Goal: Find specific page/section: Find specific page/section

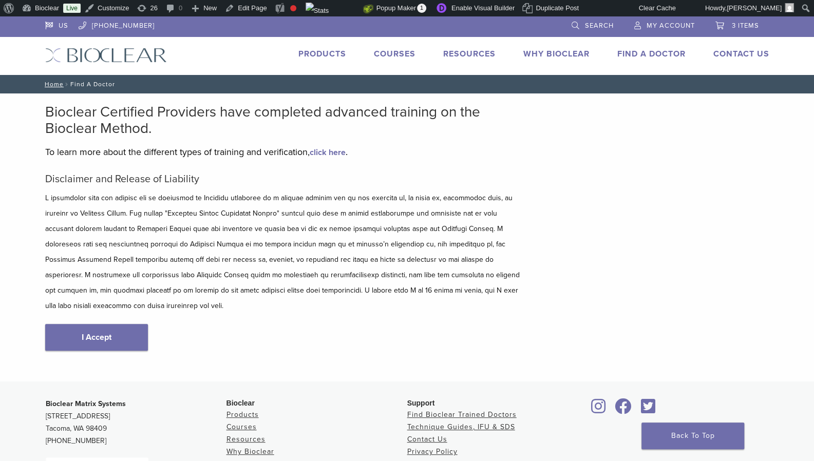
scroll to position [150, 0]
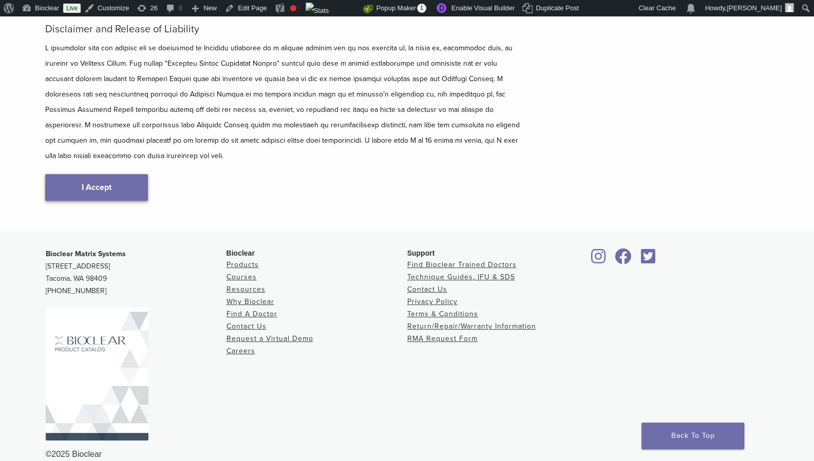
click at [82, 175] on link "I Accept" at bounding box center [96, 187] width 103 height 27
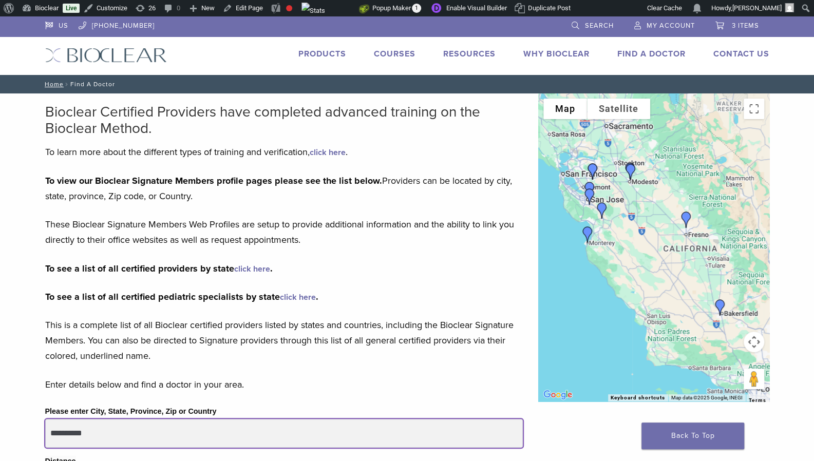
click at [58, 427] on input "**********" at bounding box center [284, 433] width 478 height 29
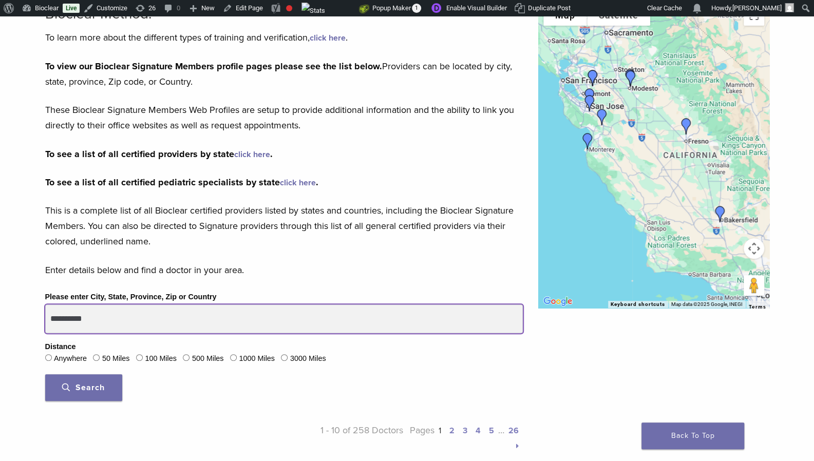
scroll to position [115, 0]
drag, startPoint x: 97, startPoint y: 316, endPoint x: 27, endPoint y: 313, distance: 69.9
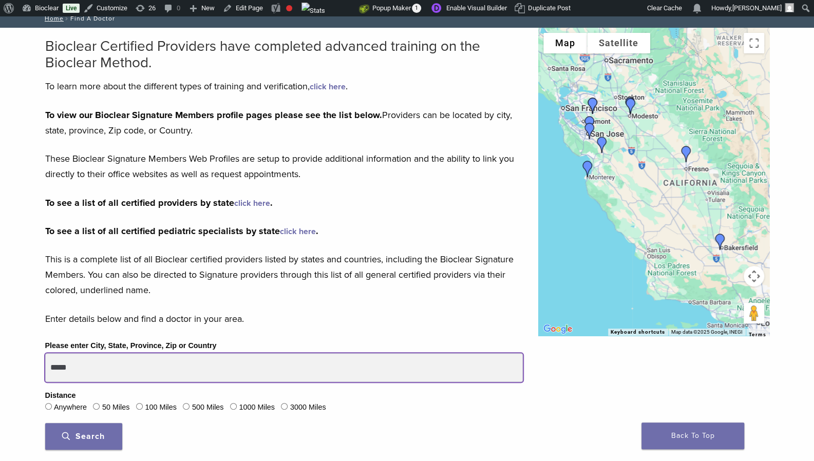
scroll to position [0, 0]
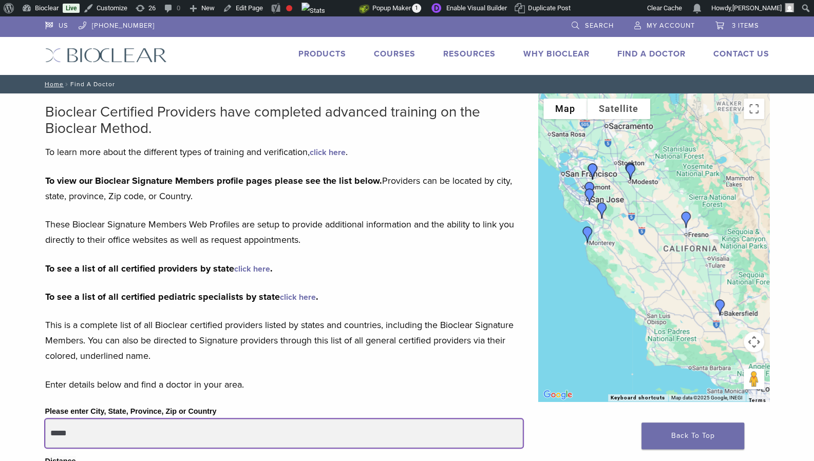
drag, startPoint x: 90, startPoint y: 432, endPoint x: 11, endPoint y: 423, distance: 79.7
type input "********"
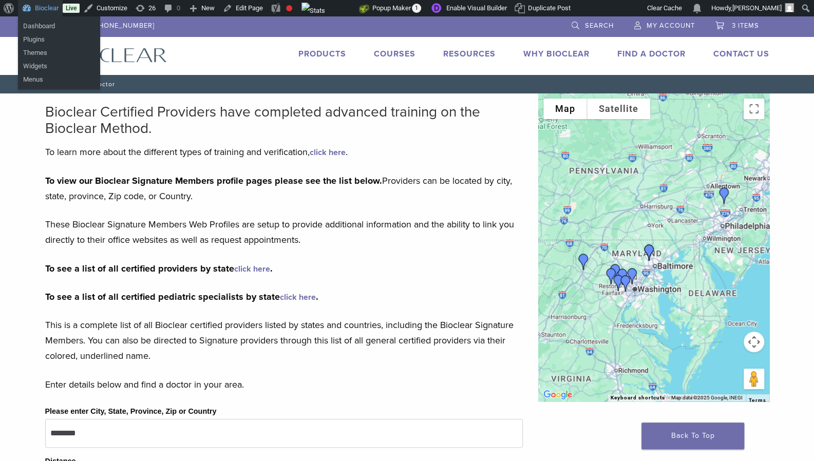
drag, startPoint x: 26, startPoint y: 25, endPoint x: 205, endPoint y: 42, distance: 179.1
click at [205, 42] on div "US [PHONE_NUMBER] Search My Account 3 items Cart × Evolve All-in-One Kit 1 × $ …" at bounding box center [408, 45] width 740 height 59
click at [31, 26] on link "Dashboard" at bounding box center [59, 26] width 82 height 13
